Goal: Information Seeking & Learning: Learn about a topic

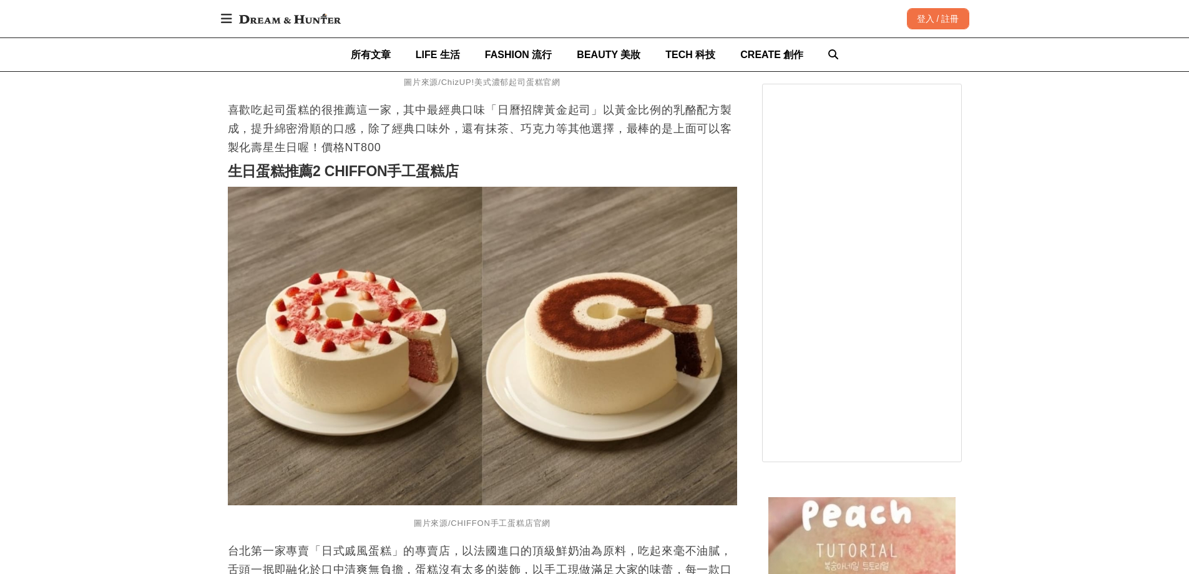
scroll to position [1435, 0]
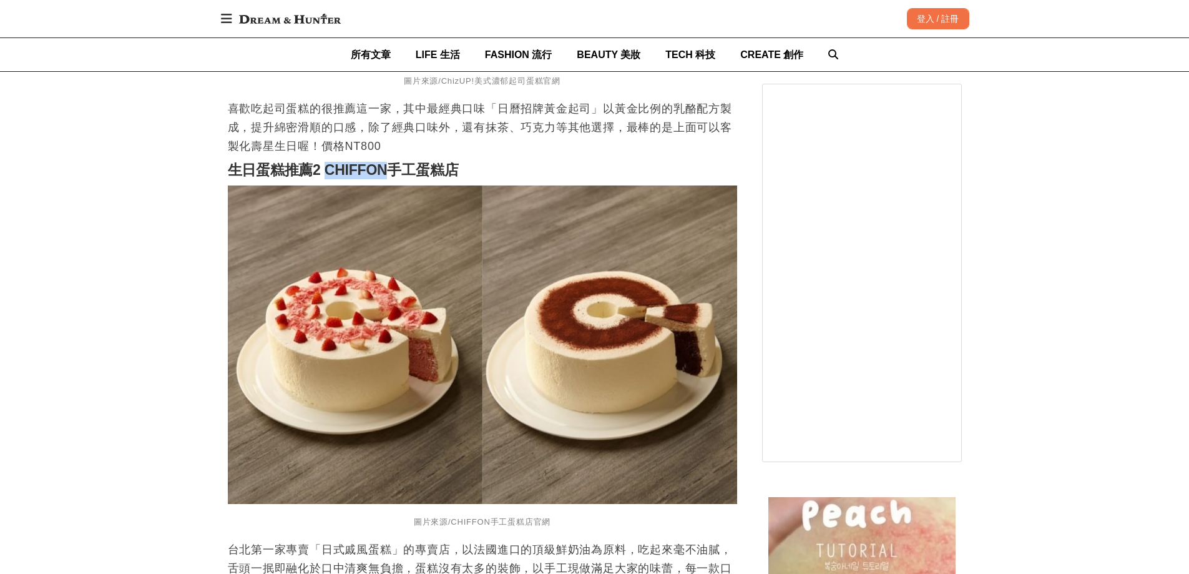
drag, startPoint x: 330, startPoint y: 172, endPoint x: 391, endPoint y: 177, distance: 62.0
click at [391, 177] on strong "生日蛋糕推薦2 CHIFFON手工蛋糕店" at bounding box center [343, 170] width 231 height 16
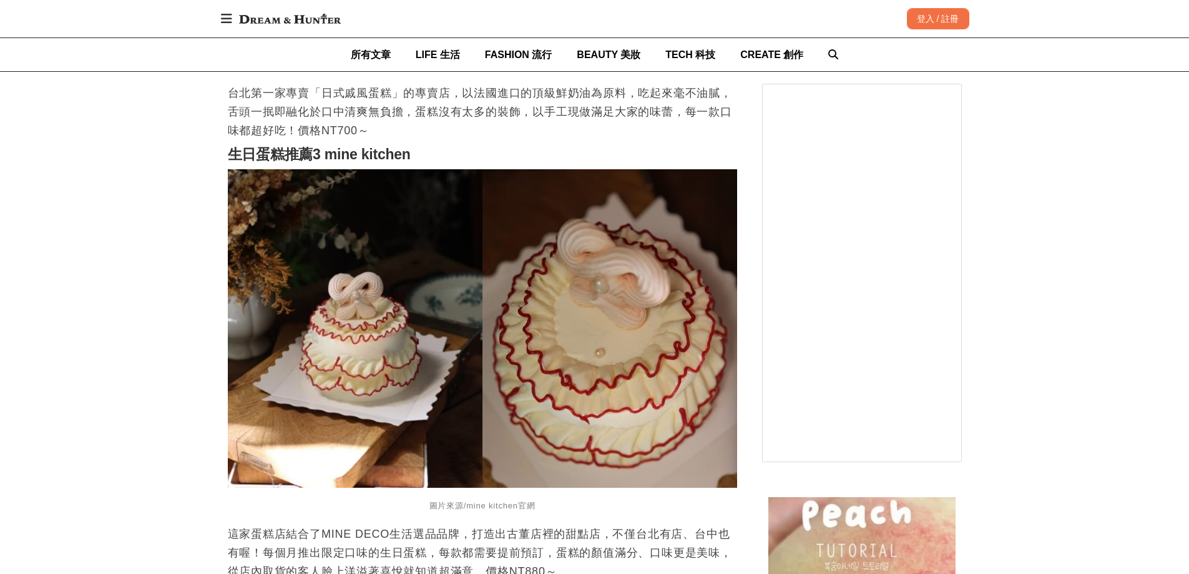
scroll to position [1935, 0]
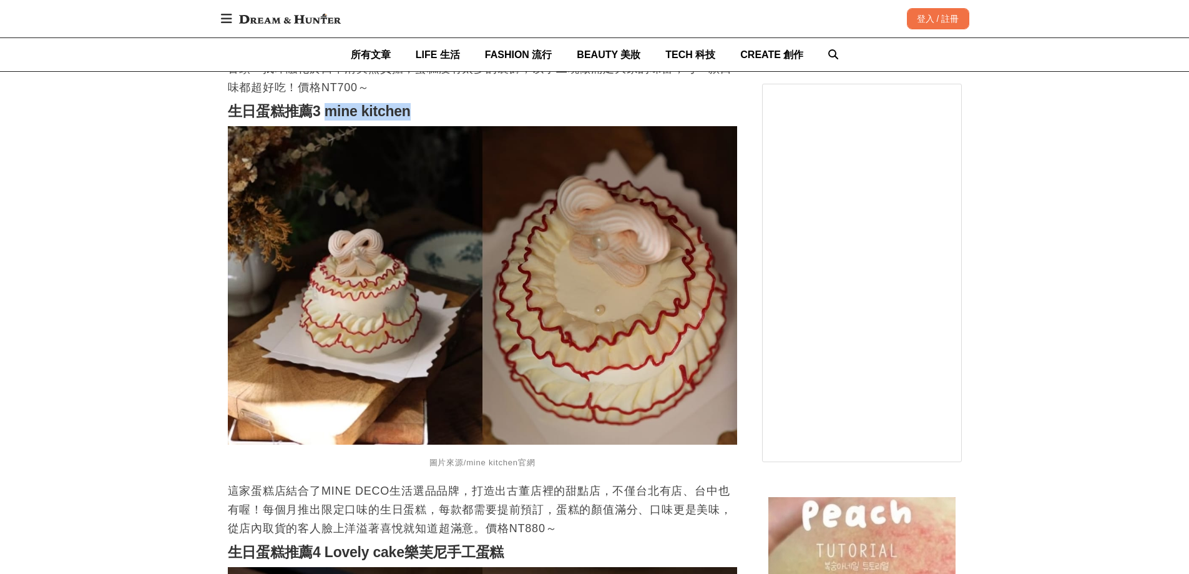
drag, startPoint x: 457, startPoint y: 121, endPoint x: 476, endPoint y: 120, distance: 19.4
click at [476, 120] on h2 "生日蛋糕推薦3 mine kitchen" at bounding box center [482, 111] width 509 height 17
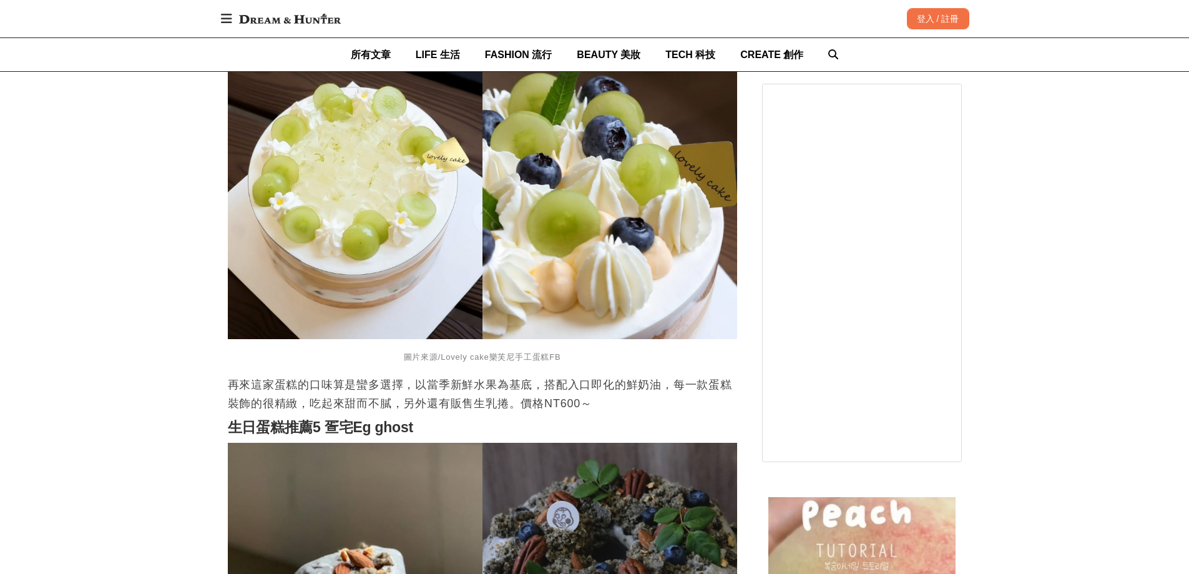
scroll to position [2746, 0]
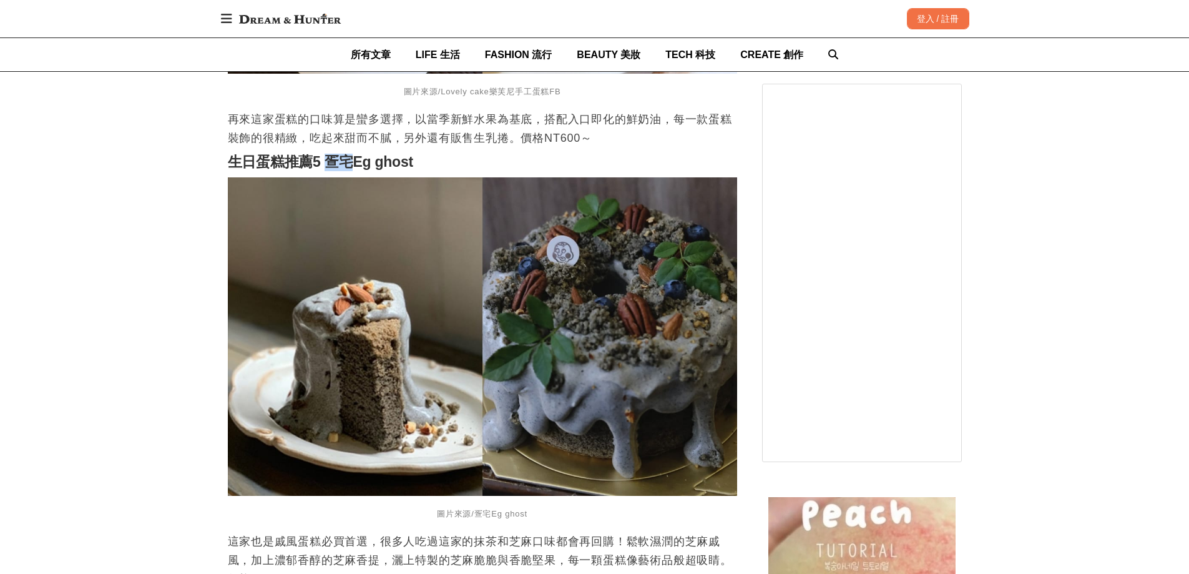
drag, startPoint x: 387, startPoint y: 176, endPoint x: 356, endPoint y: 177, distance: 31.2
click at [356, 170] on strong "生日蛋糕推薦5 疍宅Eg ghost" at bounding box center [320, 162] width 185 height 16
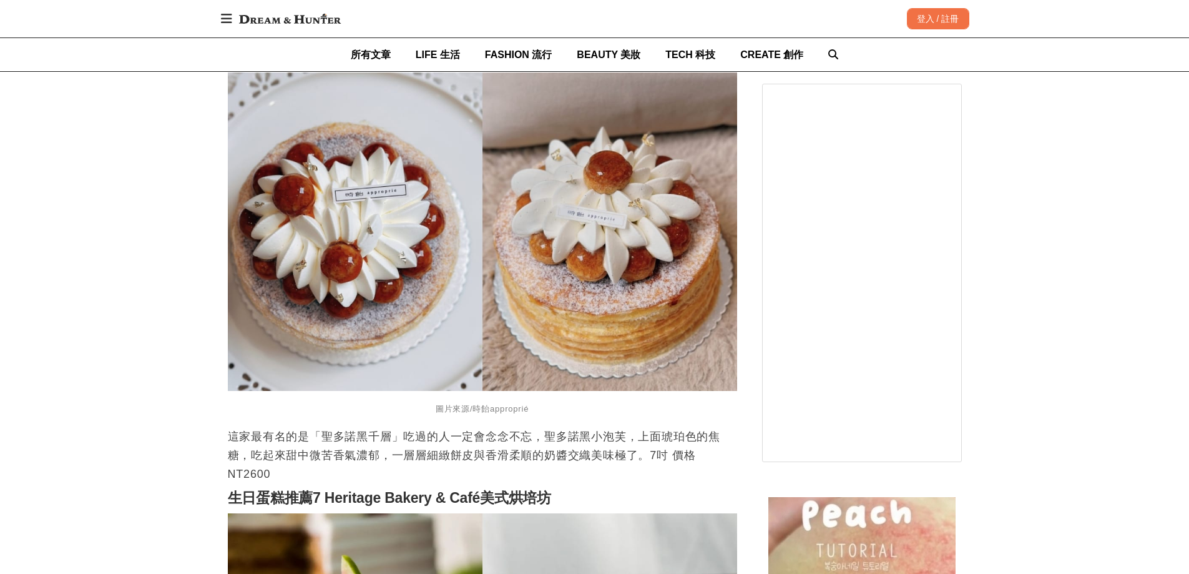
scroll to position [3121, 0]
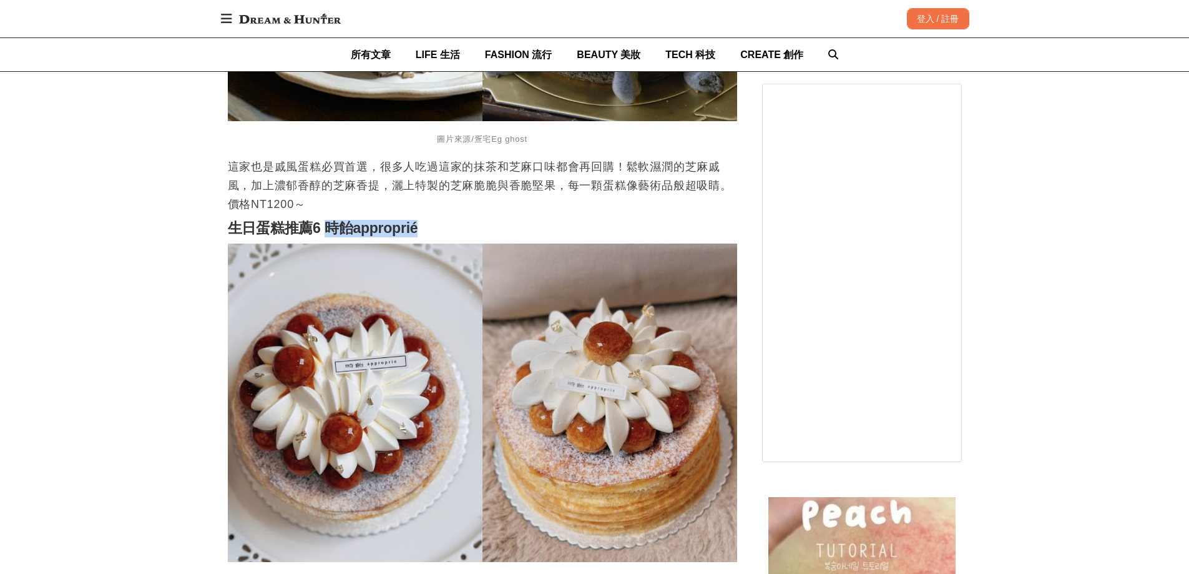
drag, startPoint x: 326, startPoint y: 233, endPoint x: 742, endPoint y: 75, distance: 444.9
click at [434, 233] on h2 "生日蛋糕推薦6 時飴approprié" at bounding box center [482, 228] width 509 height 17
copy strong "時飴approprié"
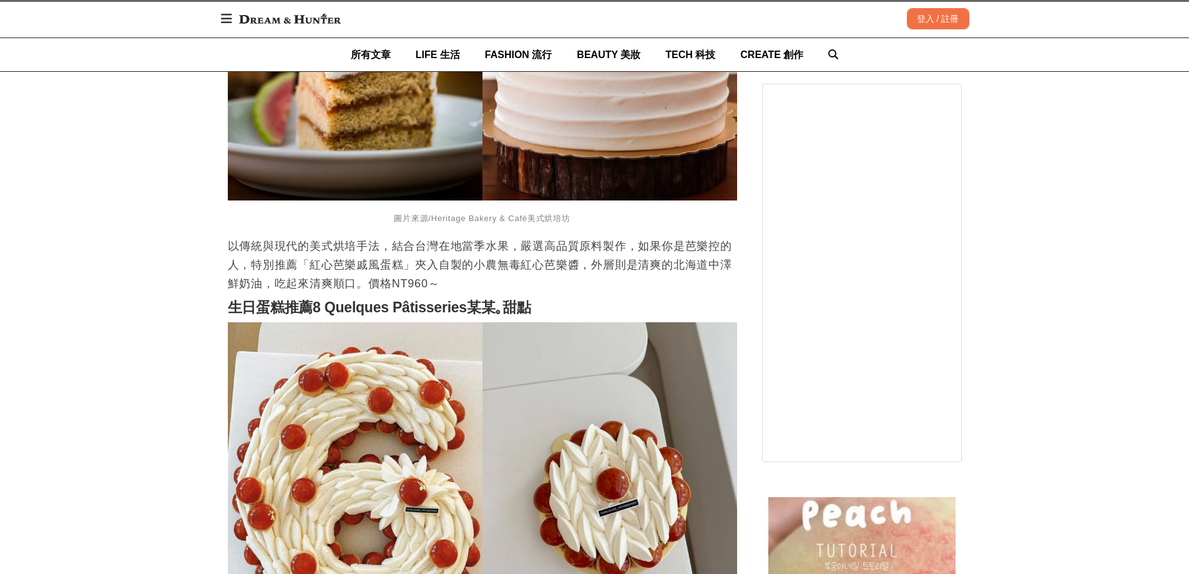
scroll to position [3370, 0]
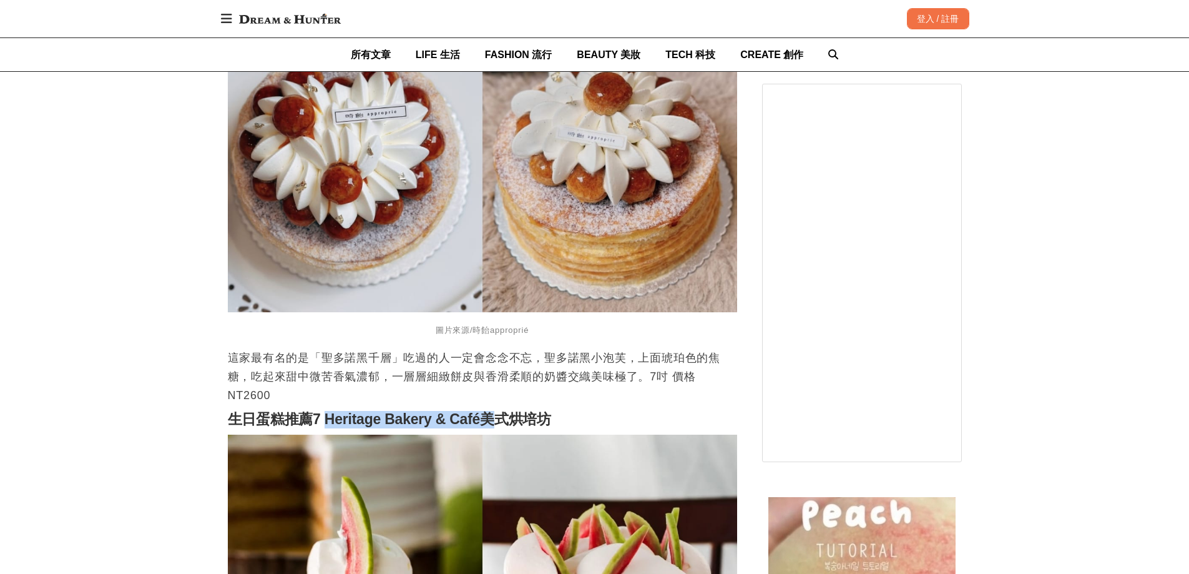
drag, startPoint x: 451, startPoint y: 427, endPoint x: 501, endPoint y: 419, distance: 50.0
click at [501, 419] on strong "生日蛋糕推薦7 Heritage Bakery & Café美式烘培坊" at bounding box center [390, 419] width 324 height 16
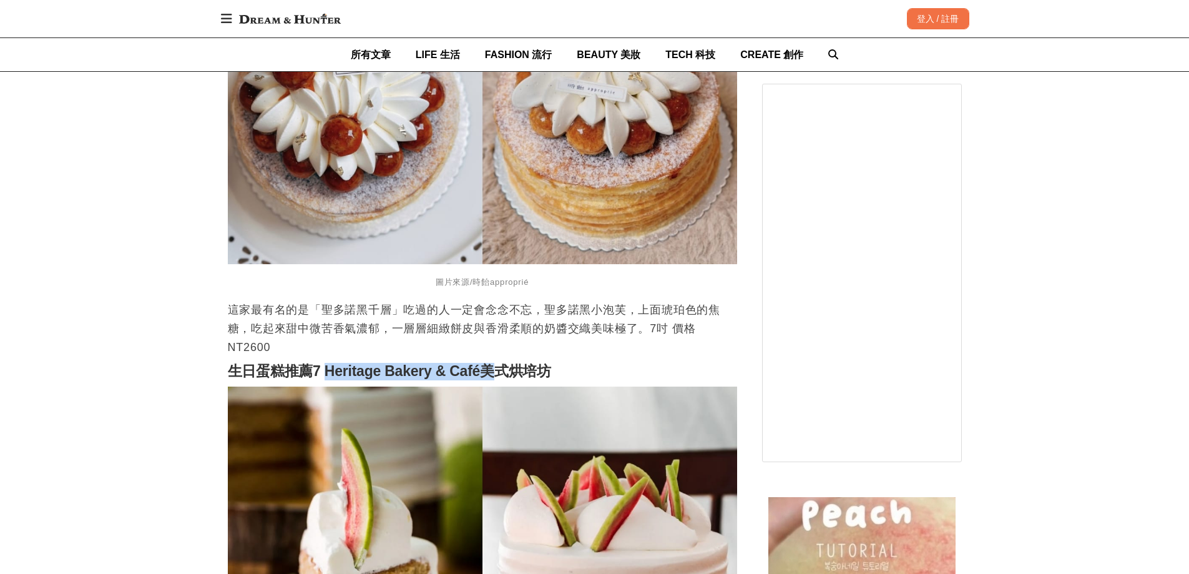
scroll to position [3557, 0]
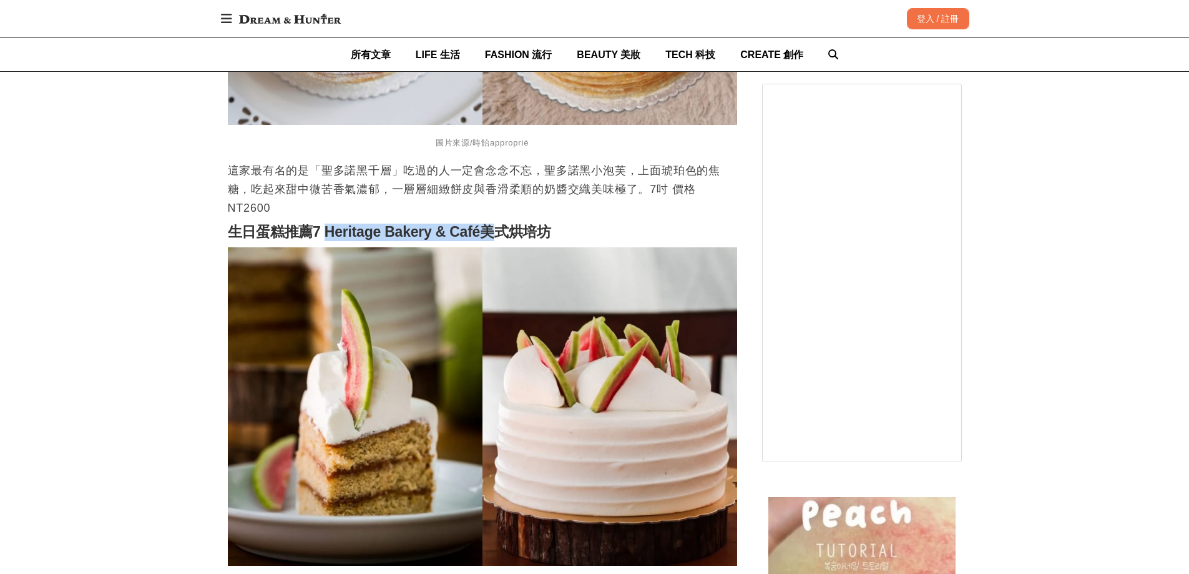
click at [331, 237] on strong "生日蛋糕推薦7 Heritage Bakery & Café美式烘培坊" at bounding box center [390, 231] width 324 height 16
click at [323, 238] on strong "生日蛋糕推薦7 Heritage Bakery & Café美式烘培坊" at bounding box center [390, 231] width 324 height 16
drag, startPoint x: 340, startPoint y: 242, endPoint x: 487, endPoint y: 220, distance: 149.5
click at [491, 233] on strong "生日蛋糕推薦7 Heritage Bakery & Café美式烘培坊" at bounding box center [390, 231] width 324 height 16
copy strong "Heritage Bakery & Café"
